Goal: Check status: Check status

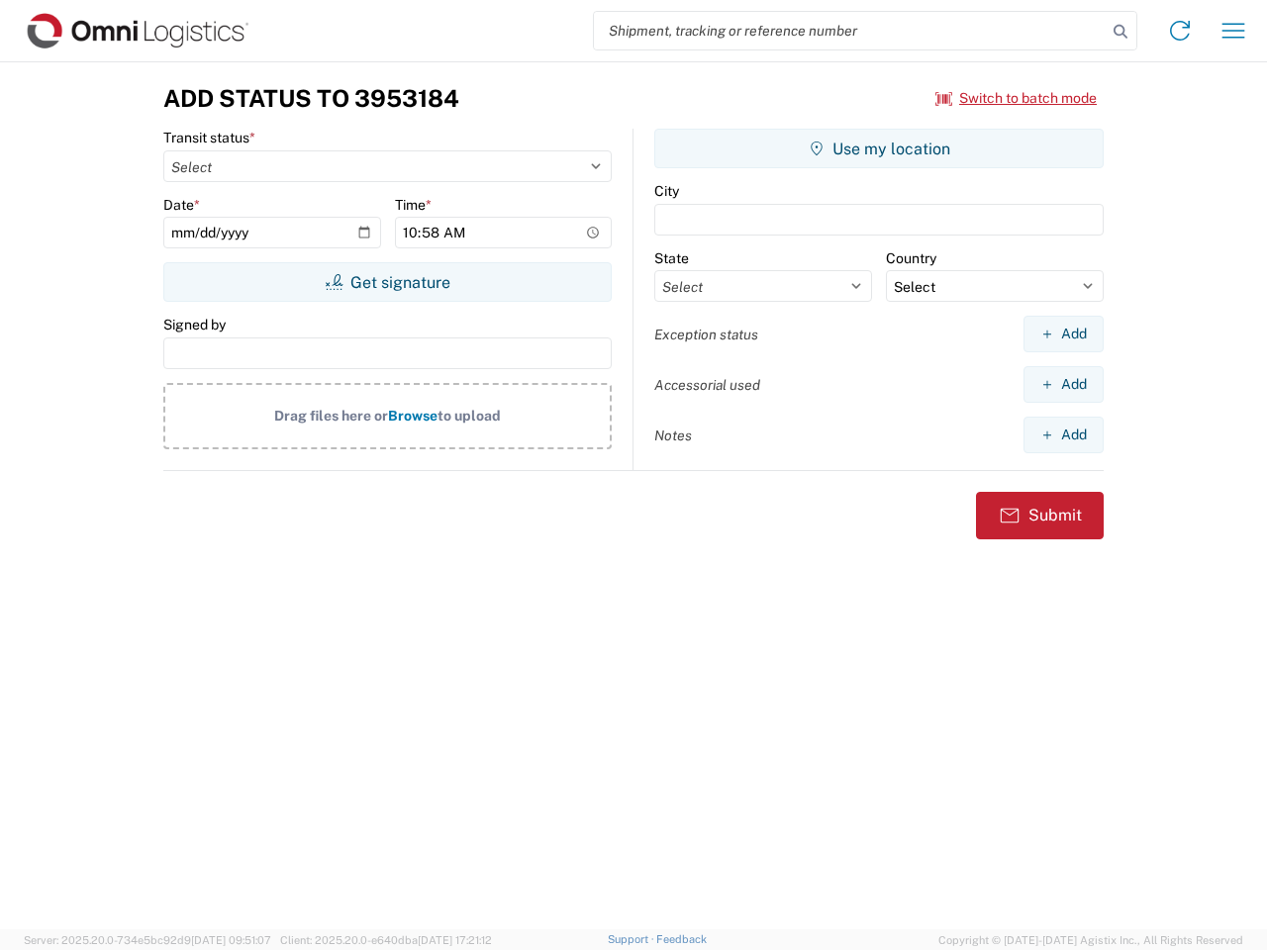
click at [850, 31] on input "search" at bounding box center [850, 31] width 513 height 38
click at [1120, 32] on icon at bounding box center [1120, 32] width 28 height 28
click at [1180, 31] on icon at bounding box center [1180, 31] width 32 height 32
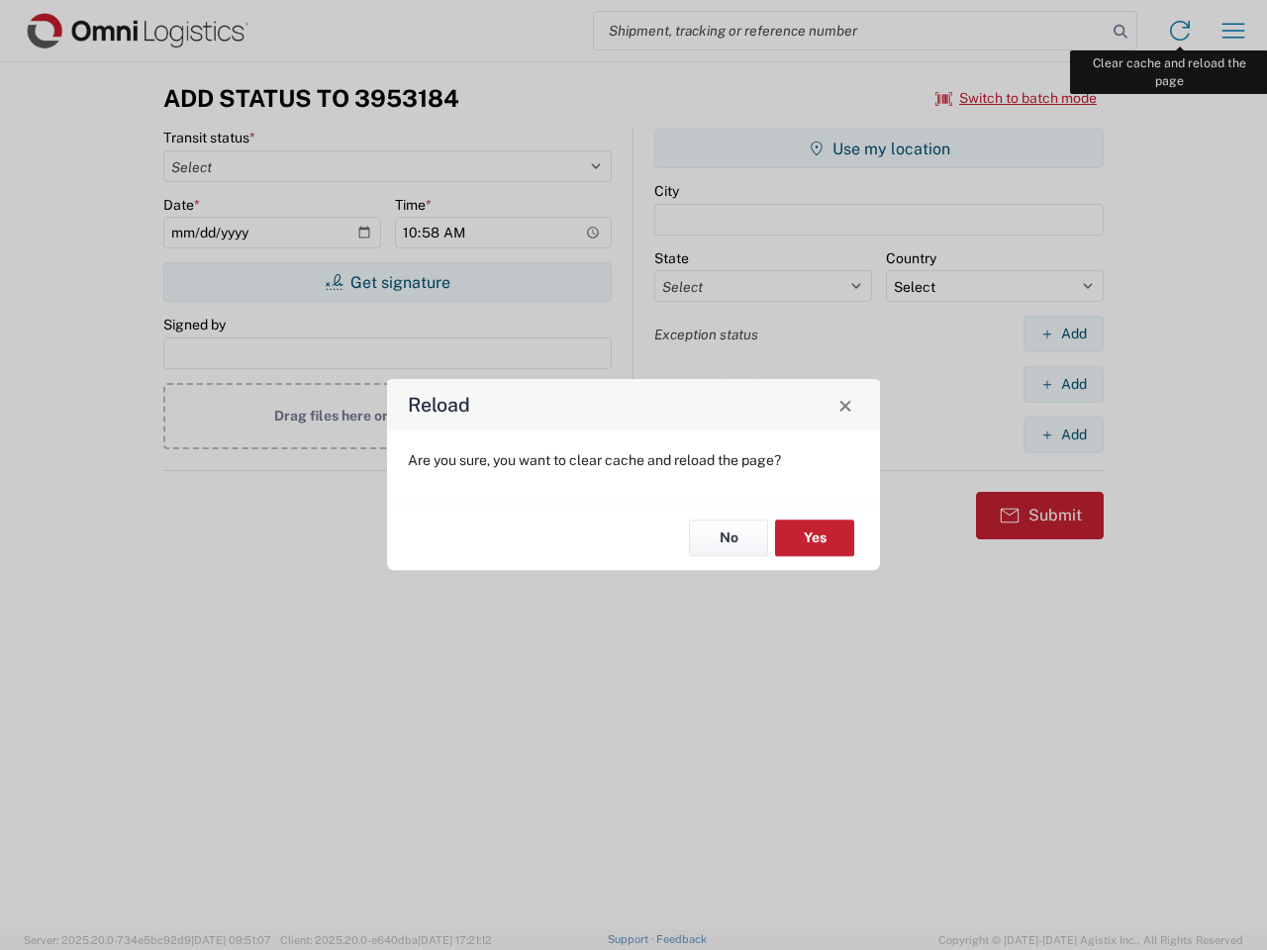
click at [1233, 31] on div "Reload Are you sure, you want to clear cache and reload the page? No Yes" at bounding box center [633, 475] width 1267 height 950
click at [1016, 98] on div "Reload Are you sure, you want to clear cache and reload the page? No Yes" at bounding box center [633, 475] width 1267 height 950
click at [387, 282] on div "Reload Are you sure, you want to clear cache and reload the page? No Yes" at bounding box center [633, 475] width 1267 height 950
click at [879, 148] on div "Reload Are you sure, you want to clear cache and reload the page? No Yes" at bounding box center [633, 475] width 1267 height 950
click at [1063, 334] on div "Reload Are you sure, you want to clear cache and reload the page? No Yes" at bounding box center [633, 475] width 1267 height 950
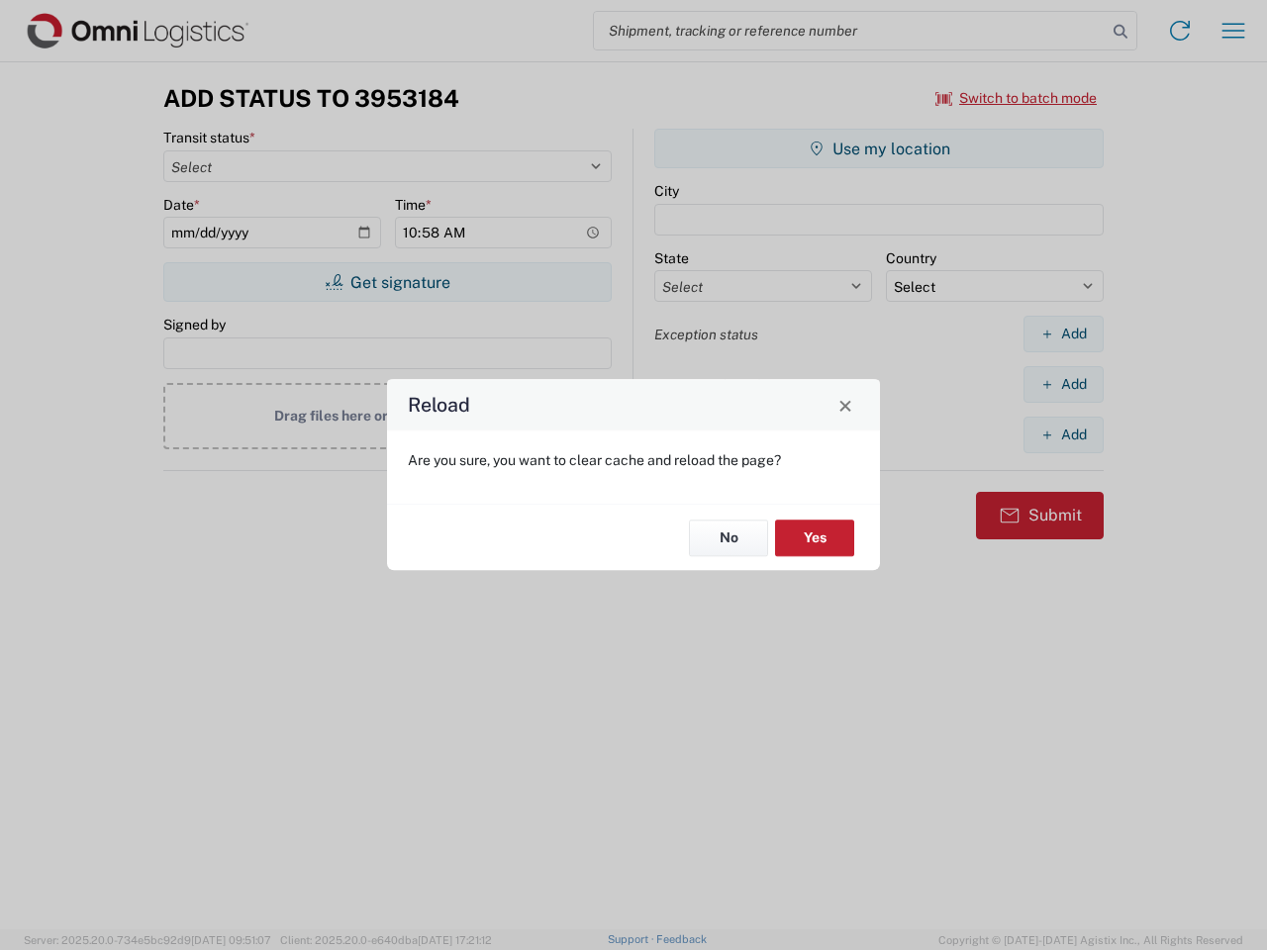
click at [1063, 384] on div "Reload Are you sure, you want to clear cache and reload the page? No Yes" at bounding box center [633, 475] width 1267 height 950
click at [1063, 434] on div "Reload Are you sure, you want to clear cache and reload the page? No Yes" at bounding box center [633, 475] width 1267 height 950
